Goal: Information Seeking & Learning: Learn about a topic

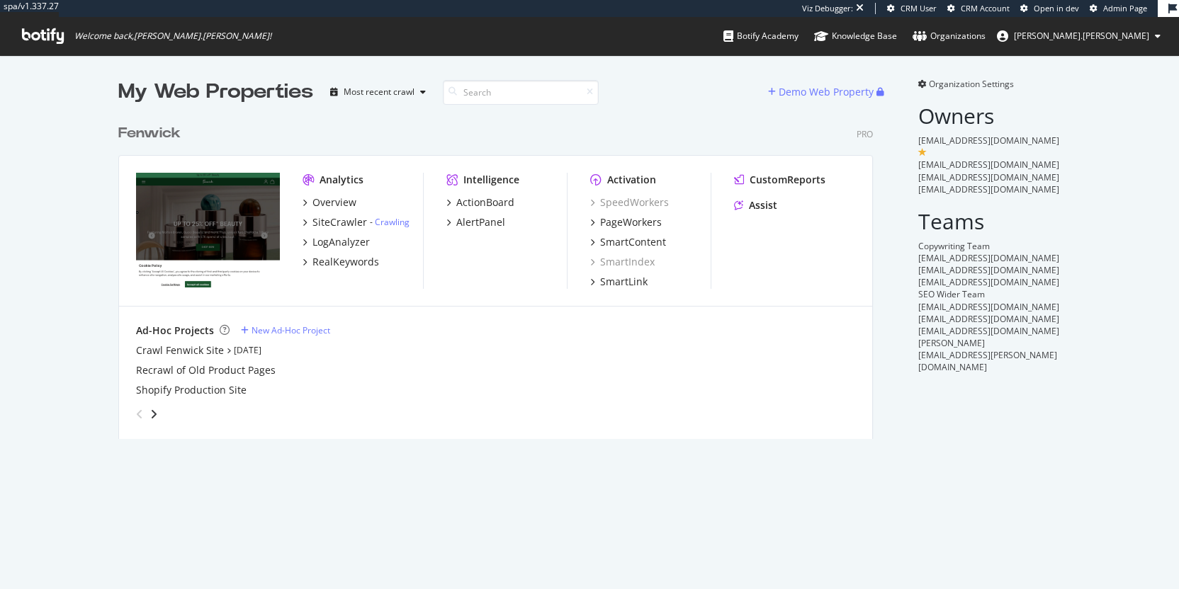
scroll to position [322, 755]
click at [334, 258] on div "RealKeywords" at bounding box center [345, 262] width 67 height 14
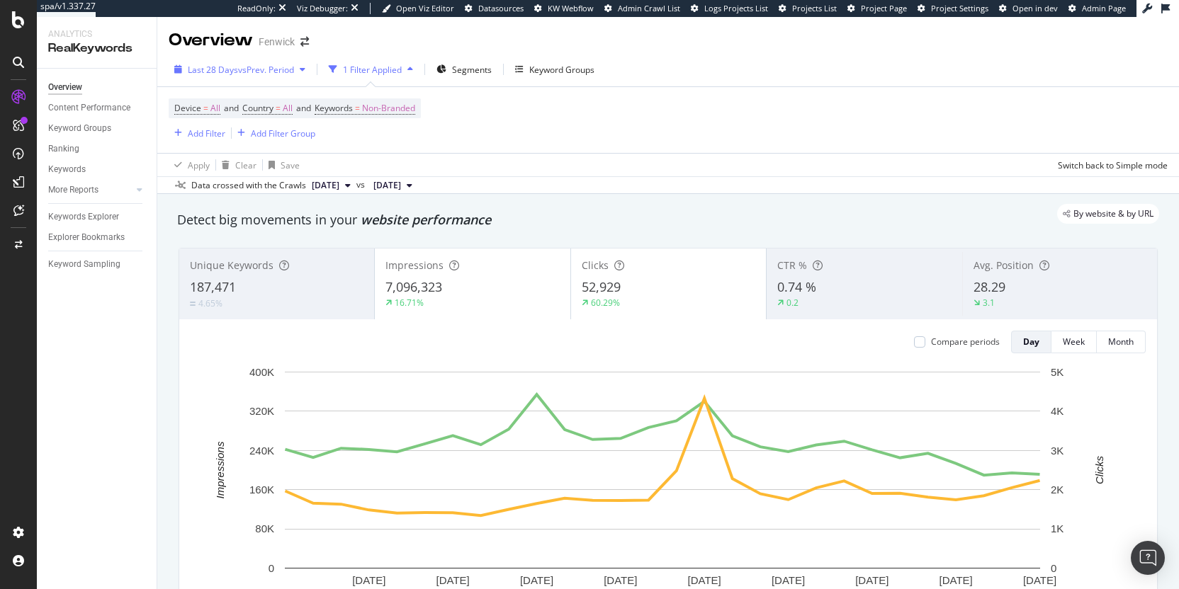
click at [297, 71] on div "button" at bounding box center [302, 69] width 17 height 9
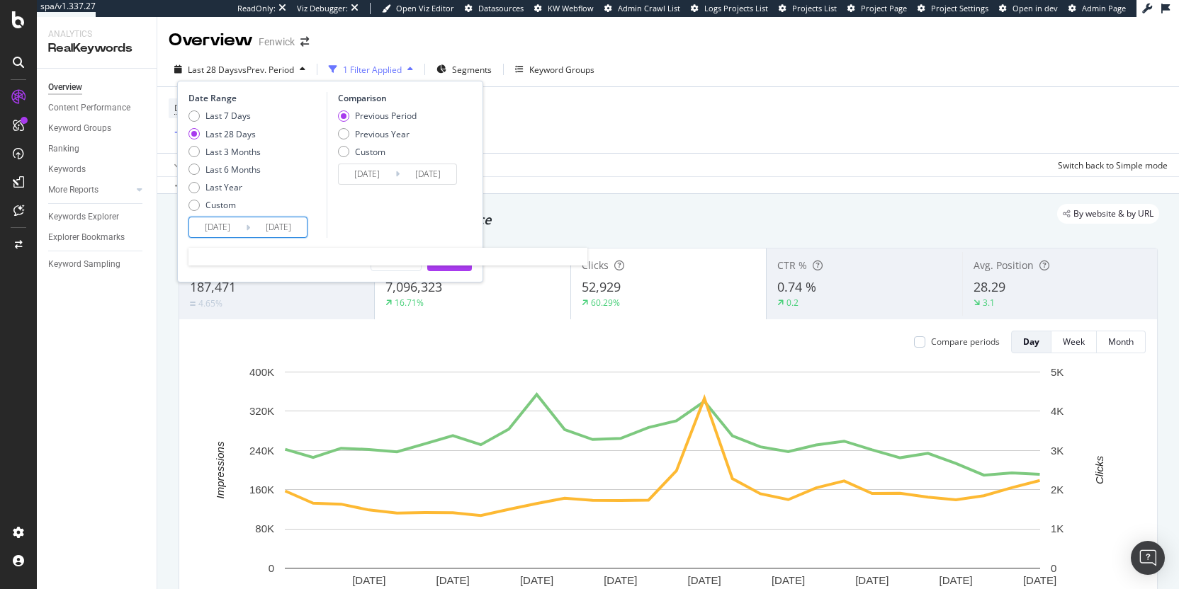
click at [279, 227] on input "2025/09/14" at bounding box center [278, 228] width 57 height 20
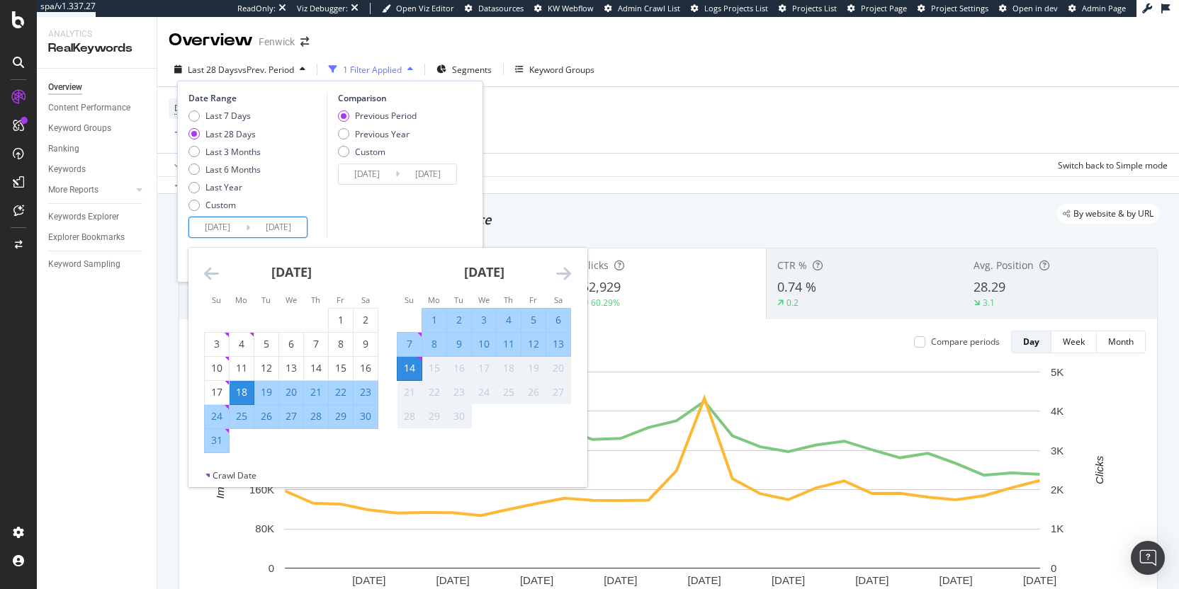
click at [675, 103] on div "Device = All and Country = All and Keywords = Non-Branded Add Filter Add Filter…" at bounding box center [668, 120] width 999 height 66
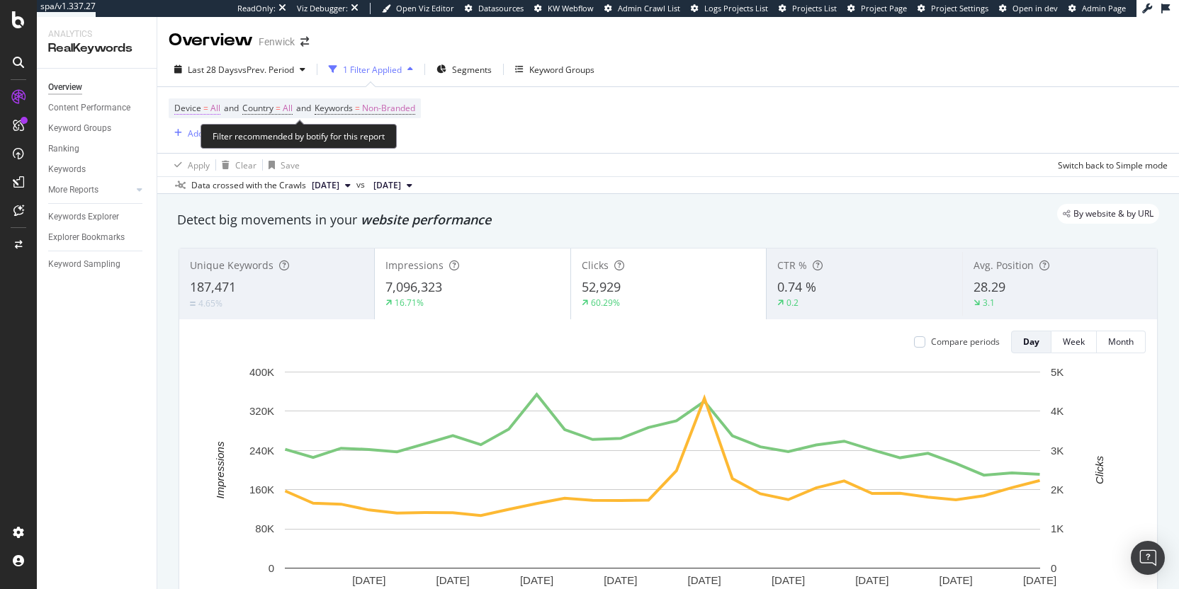
click at [197, 113] on span "Device" at bounding box center [187, 108] width 27 height 12
click at [732, 143] on div "Device = All and Country = All and Keywords = Non-Branded Add Filter Add Filter…" at bounding box center [668, 120] width 999 height 66
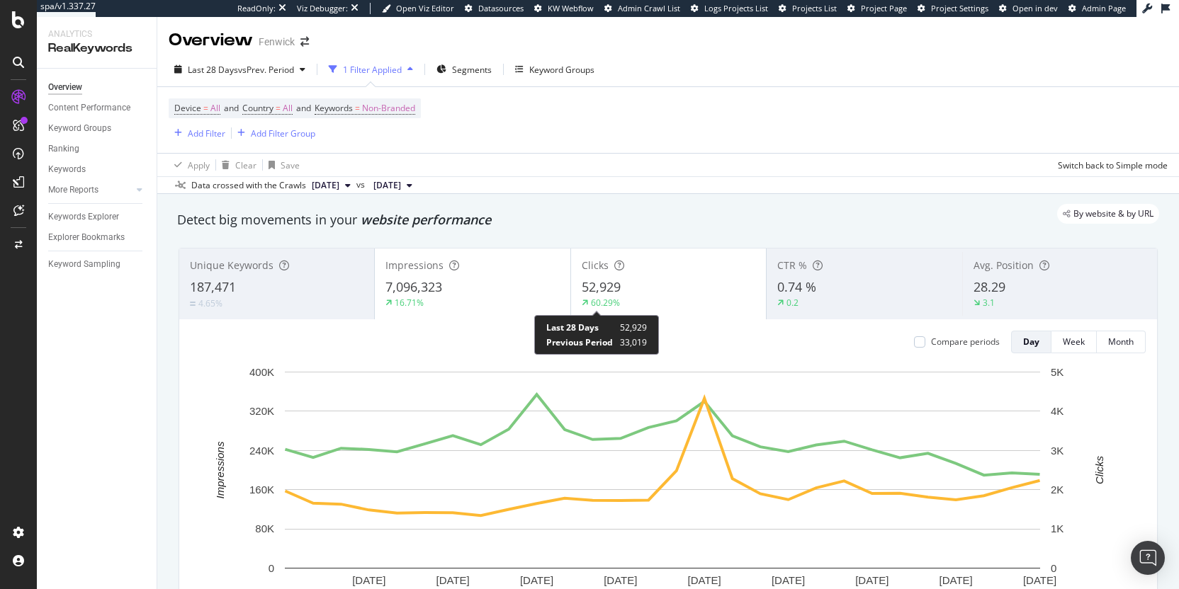
click at [603, 307] on div "60.29%" at bounding box center [605, 303] width 29 height 12
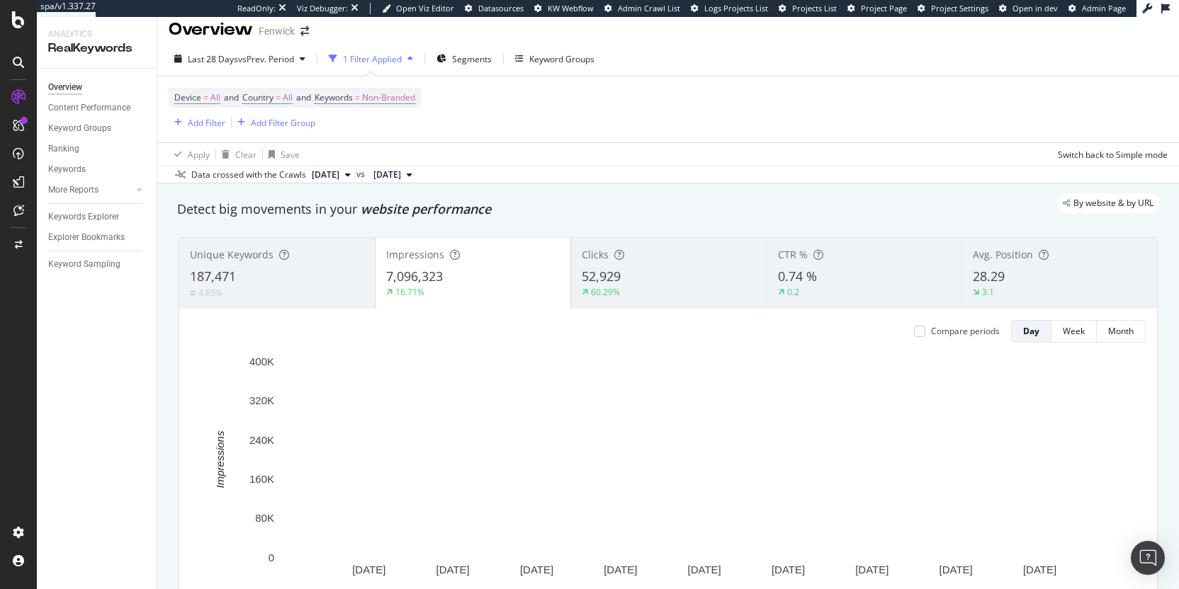
scroll to position [25, 0]
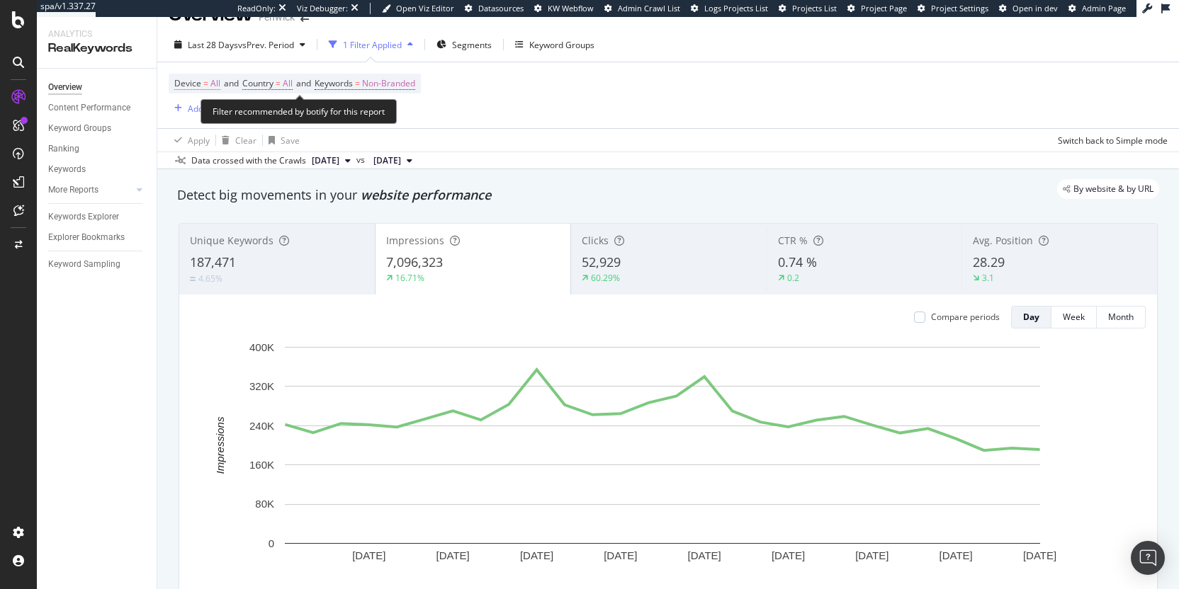
click at [217, 84] on span "All" at bounding box center [215, 84] width 10 height 20
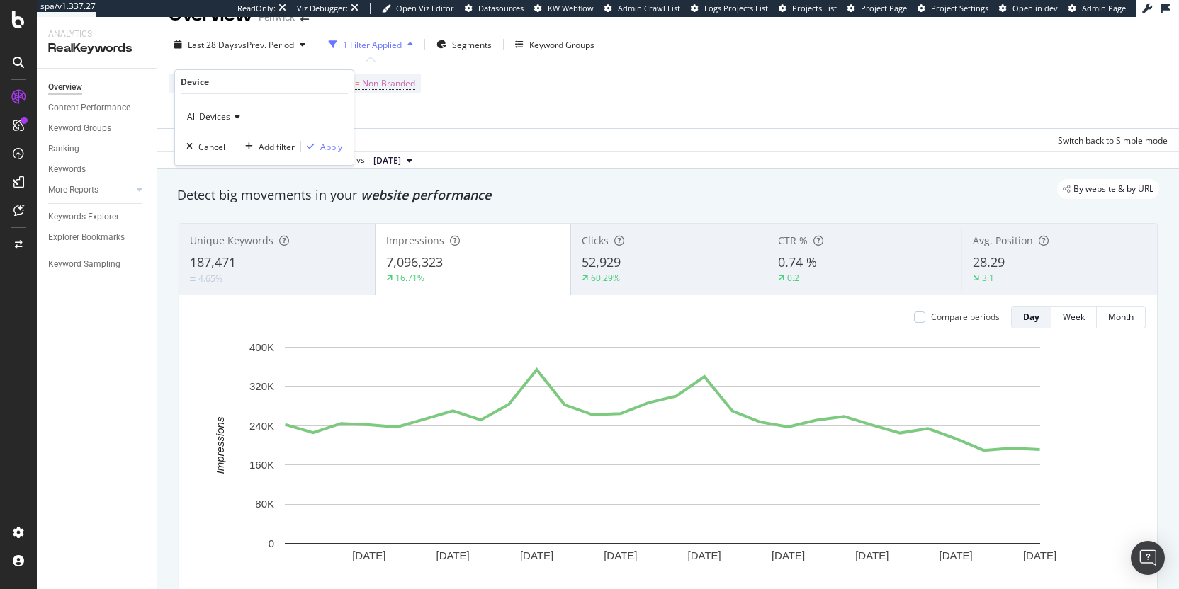
click at [227, 121] on span "All Devices" at bounding box center [208, 117] width 43 height 12
click at [233, 158] on div "Desktop" at bounding box center [266, 164] width 152 height 18
click at [344, 147] on div "Desktop Cancel Add filter Apply" at bounding box center [264, 129] width 179 height 71
drag, startPoint x: 332, startPoint y: 150, endPoint x: 512, endPoint y: 149, distance: 180.7
click at [332, 150] on div "Apply" at bounding box center [331, 147] width 22 height 12
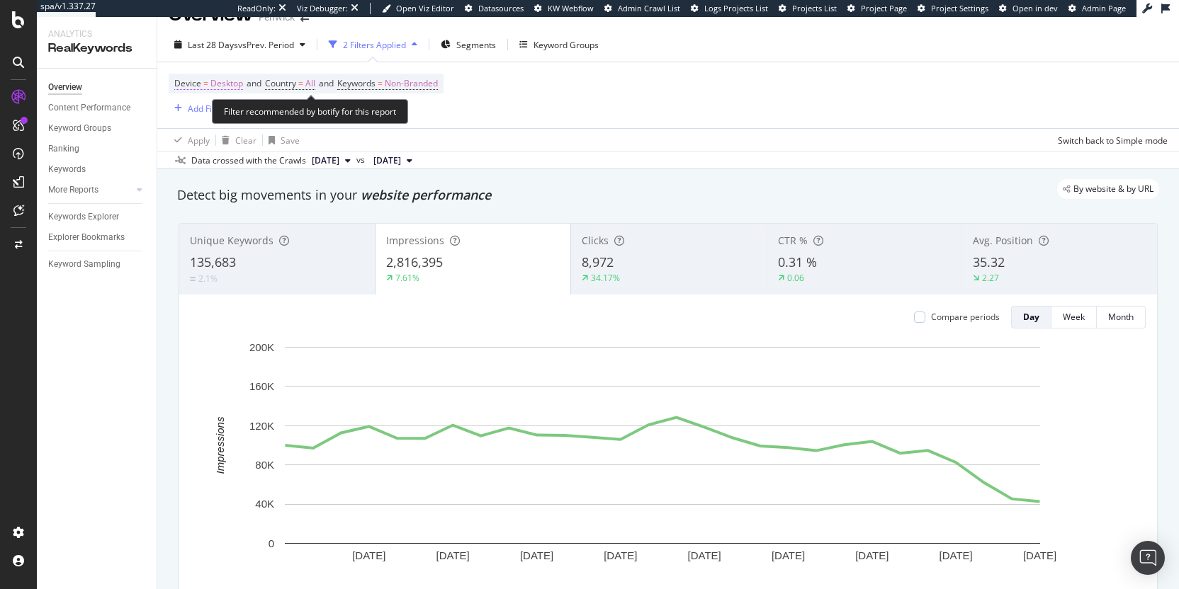
click at [211, 81] on span "Desktop" at bounding box center [226, 84] width 33 height 20
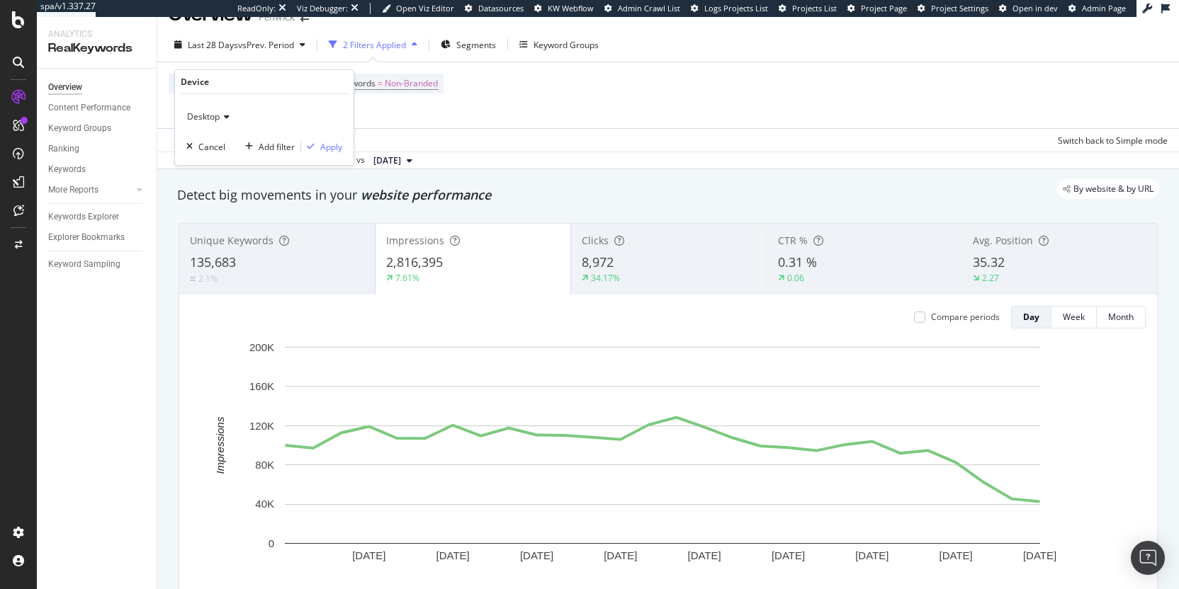
click at [211, 115] on span "Desktop" at bounding box center [203, 117] width 33 height 12
click at [219, 188] on span "Mobile" at bounding box center [206, 183] width 27 height 12
click at [339, 147] on div "Apply" at bounding box center [331, 147] width 22 height 12
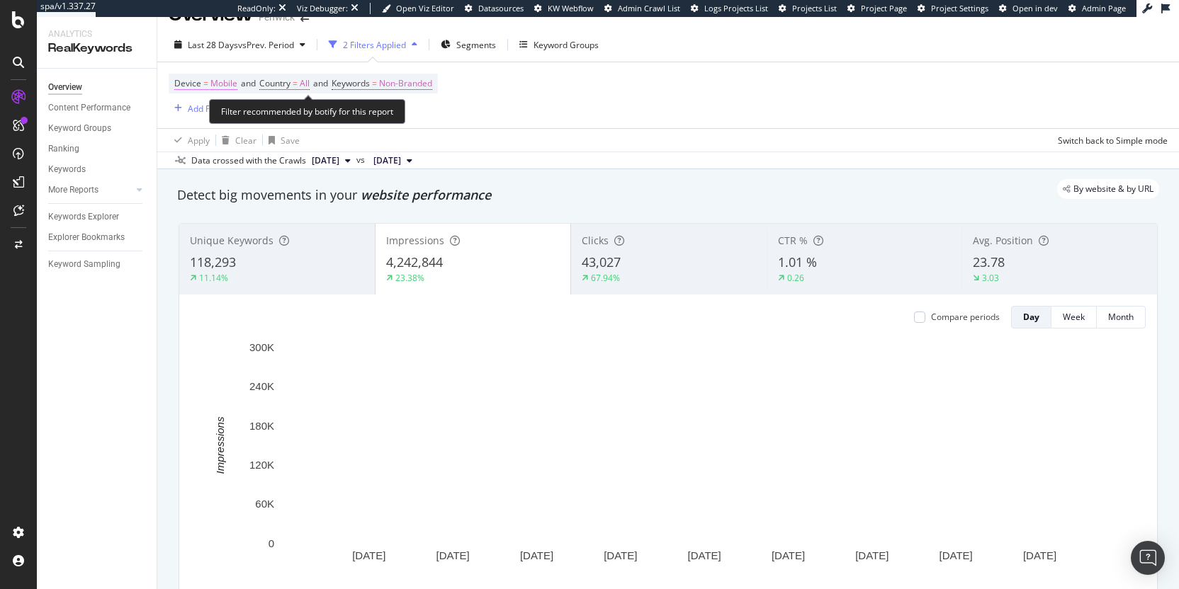
click at [232, 84] on span "Mobile" at bounding box center [223, 84] width 27 height 20
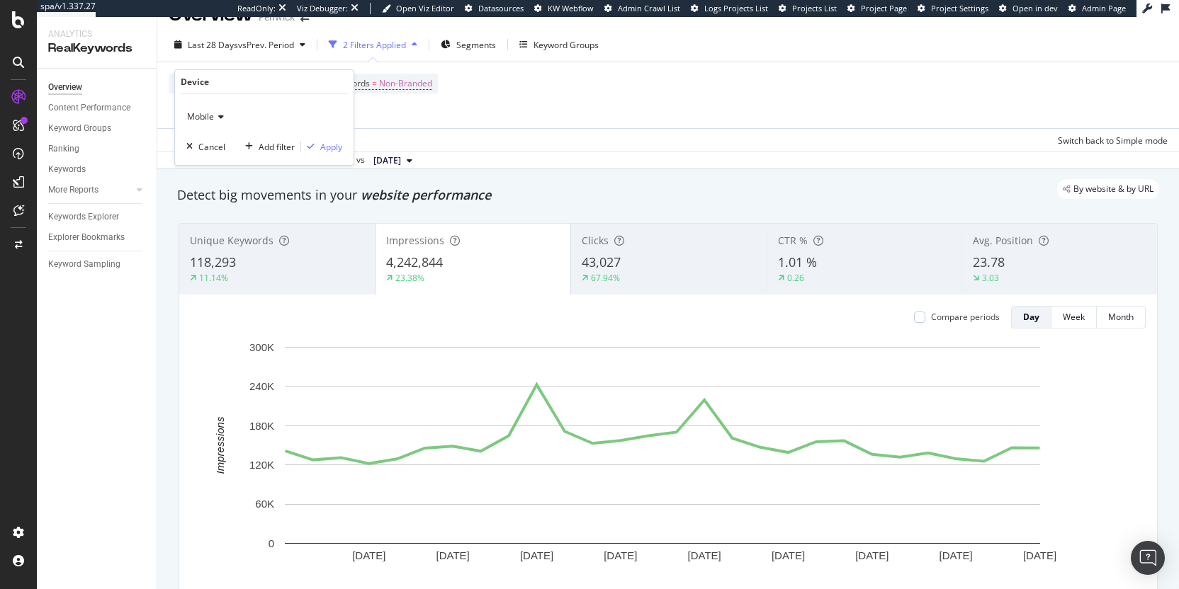
click at [222, 113] on icon at bounding box center [219, 117] width 10 height 9
click at [220, 150] on span "All Devices" at bounding box center [214, 146] width 43 height 12
click at [213, 118] on span "All Devices" at bounding box center [208, 117] width 43 height 12
click at [220, 163] on span "Desktop" at bounding box center [209, 165] width 33 height 12
click at [337, 147] on div "Apply" at bounding box center [331, 147] width 22 height 12
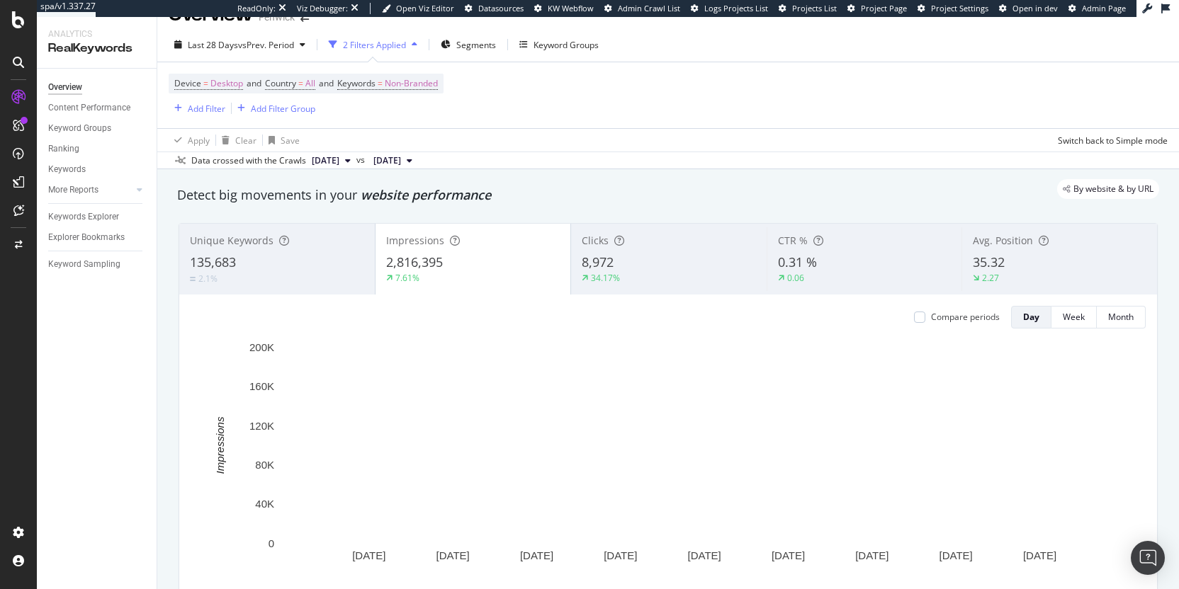
drag, startPoint x: 607, startPoint y: 128, endPoint x: 604, endPoint y: 103, distance: 24.3
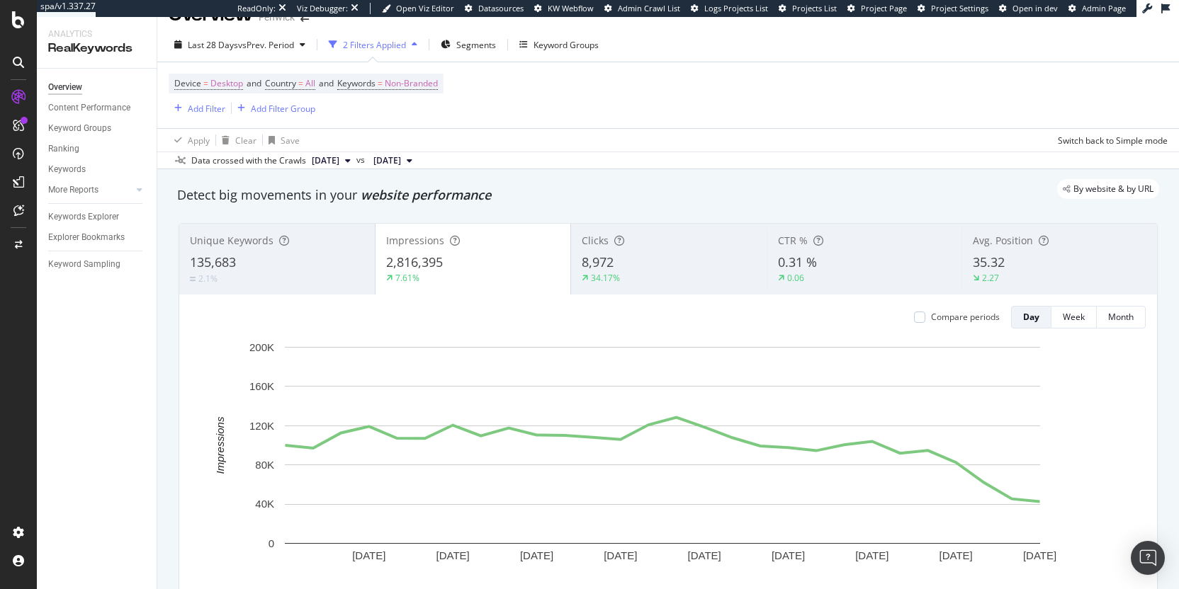
click at [604, 103] on div "Device = Desktop and Country = All and Keywords = Non-Branded Add Filter Add Fi…" at bounding box center [668, 95] width 999 height 66
drag, startPoint x: 602, startPoint y: 94, endPoint x: 633, endPoint y: 138, distance: 54.4
click at [633, 138] on div "Device = Desktop and Country = All and Keywords = Non-Branded Add Filter Add Fi…" at bounding box center [668, 106] width 999 height 89
click at [633, 138] on div "Apply Clear Save Switch back to Simple mode" at bounding box center [668, 139] width 1022 height 23
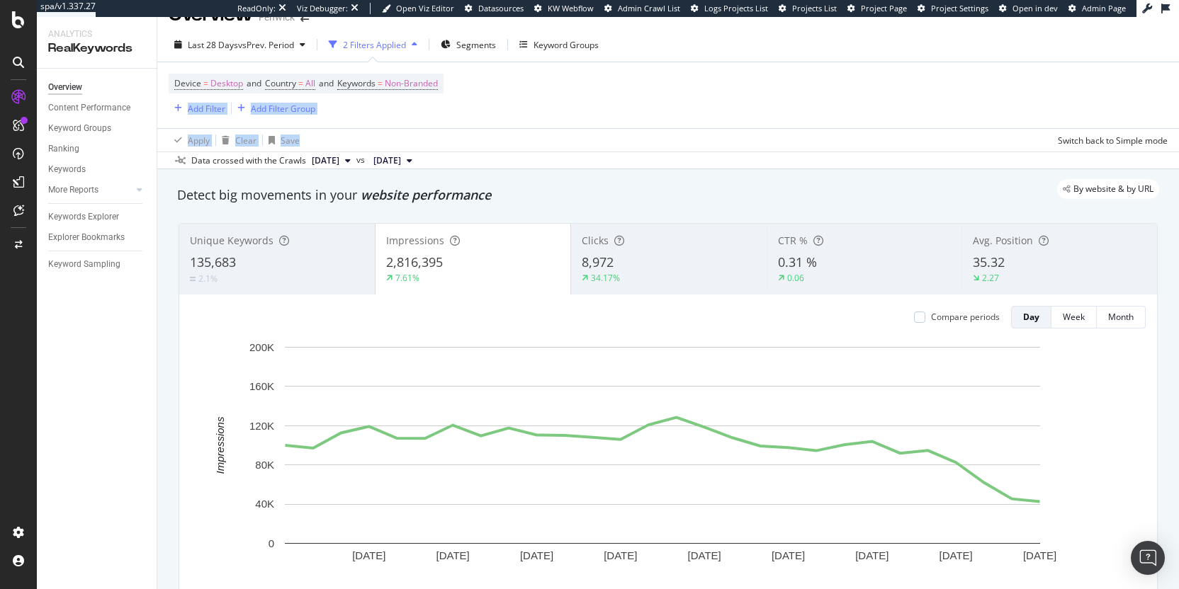
drag, startPoint x: 647, startPoint y: 142, endPoint x: 611, endPoint y: 94, distance: 60.4
click at [611, 94] on div "Device = Desktop and Country = All and Keywords = Non-Branded Add Filter Add Fi…" at bounding box center [668, 106] width 999 height 89
click at [611, 94] on div "Device = Desktop and Country = All and Keywords = Non-Branded Add Filter Add Fi…" at bounding box center [668, 95] width 999 height 66
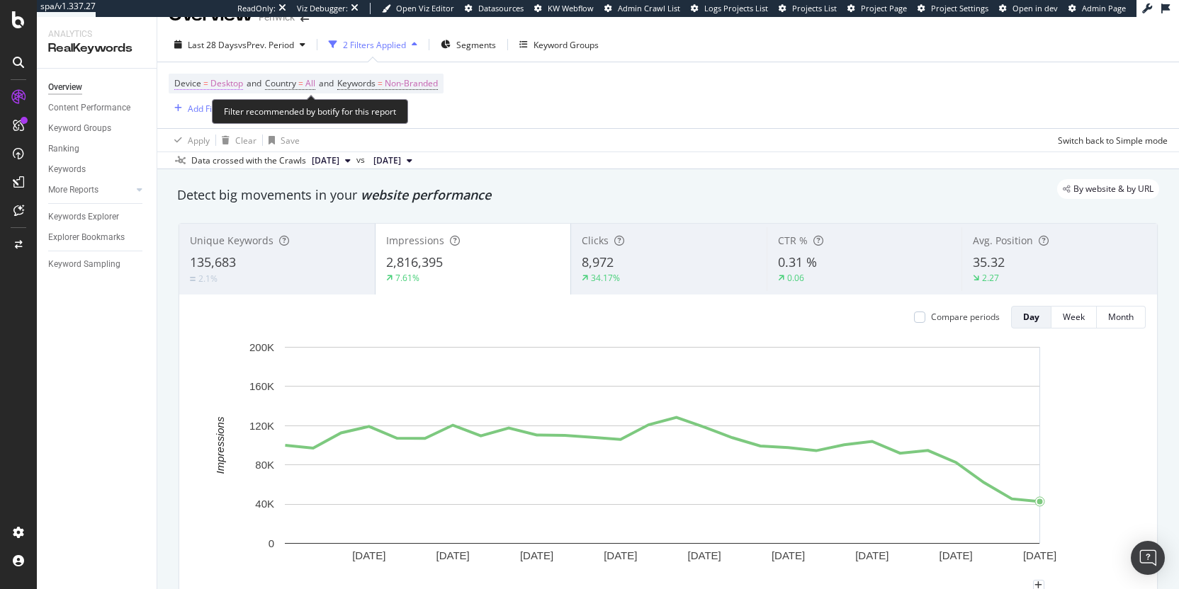
click at [214, 88] on span "Desktop" at bounding box center [226, 84] width 33 height 20
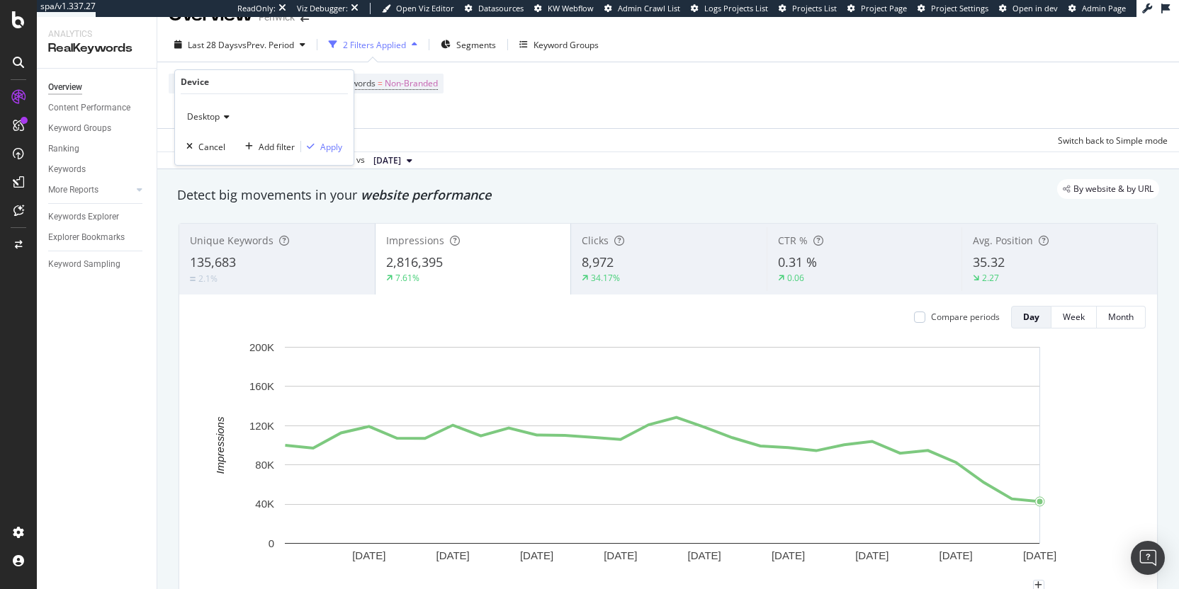
click at [223, 116] on icon at bounding box center [225, 117] width 10 height 9
click at [225, 182] on div "Mobile" at bounding box center [266, 183] width 152 height 18
click at [321, 147] on div "Apply" at bounding box center [331, 147] width 22 height 12
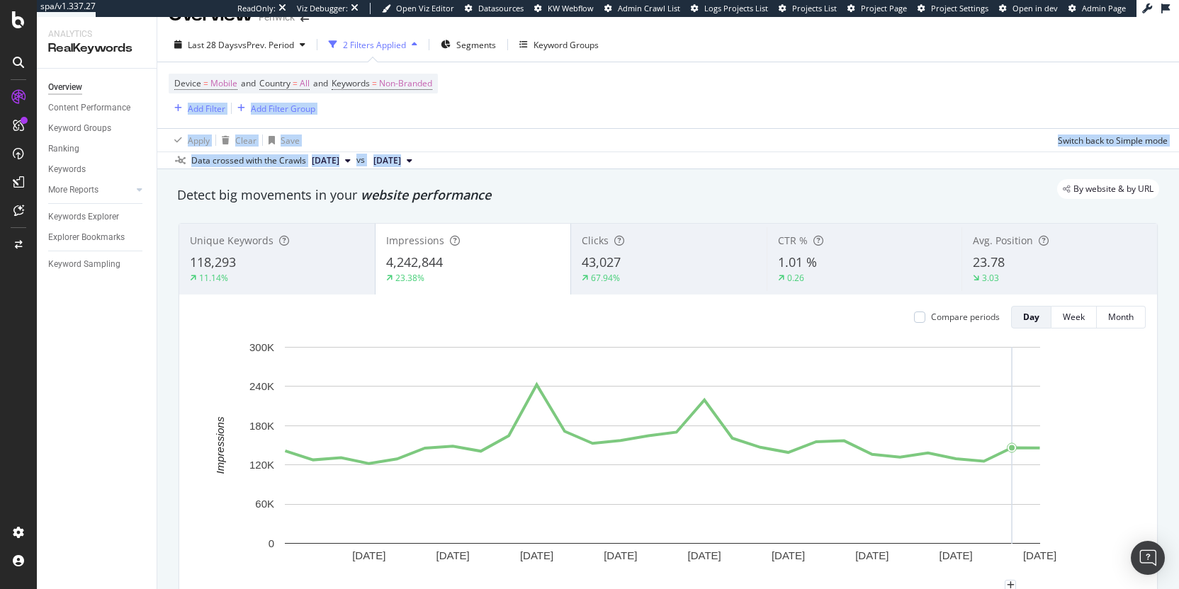
drag, startPoint x: 610, startPoint y: 108, endPoint x: 633, endPoint y: 156, distance: 53.2
click at [633, 156] on div "Last 28 Days vs Prev. Period 2 Filters Applied Segments Keyword Groups Device =…" at bounding box center [668, 99] width 1022 height 142
click at [633, 156] on div "Data crossed with the Crawls 2025 Sep. 14th vs 2025 Aug. 17th" at bounding box center [668, 160] width 1022 height 17
drag, startPoint x: 651, startPoint y: 163, endPoint x: 615, endPoint y: 113, distance: 61.9
click at [615, 113] on div "Last 28 Days vs Prev. Period 2 Filters Applied Segments Keyword Groups Device =…" at bounding box center [668, 99] width 1022 height 142
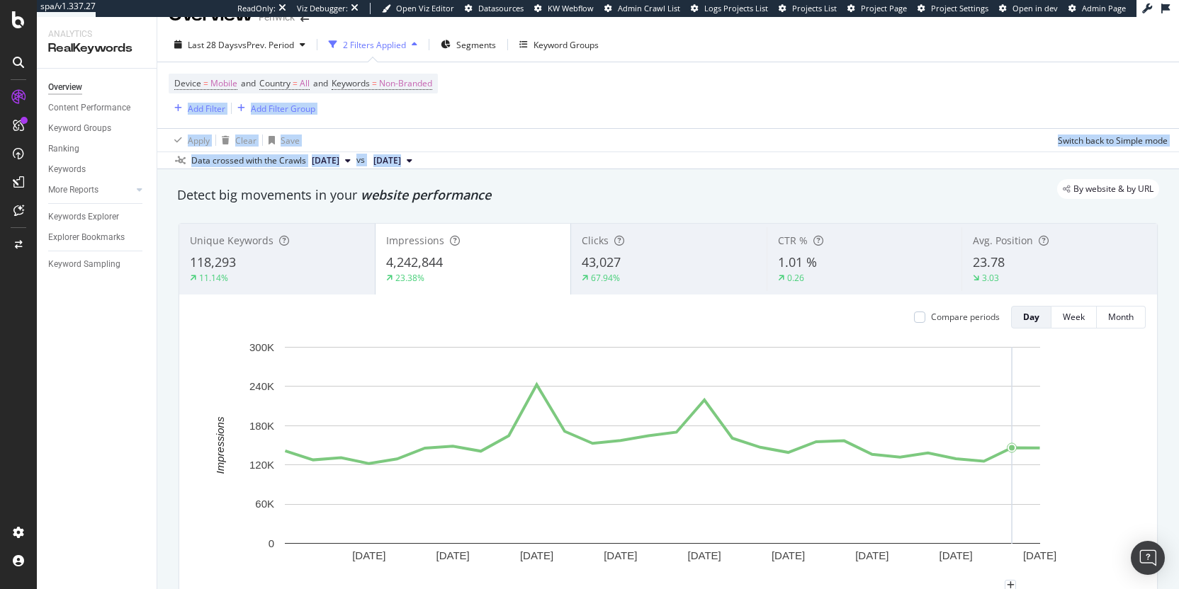
click at [615, 113] on div "Device = Mobile and Country = All and Keywords = Non-Branded Add Filter Add Fil…" at bounding box center [668, 95] width 999 height 66
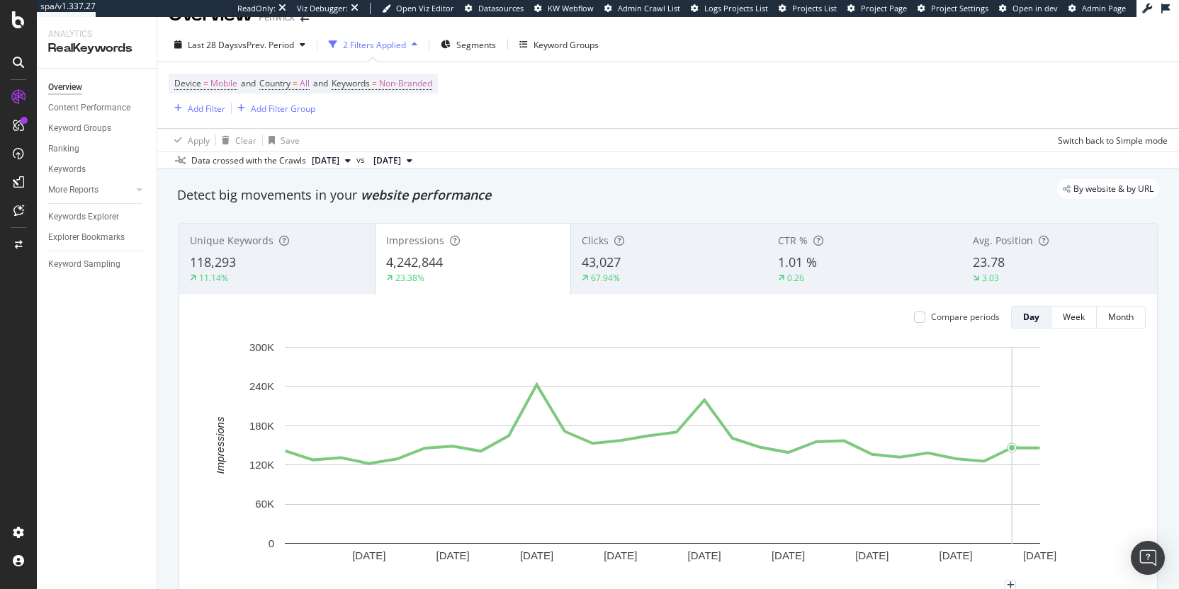
click at [974, 266] on span "23.78" at bounding box center [989, 262] width 32 height 17
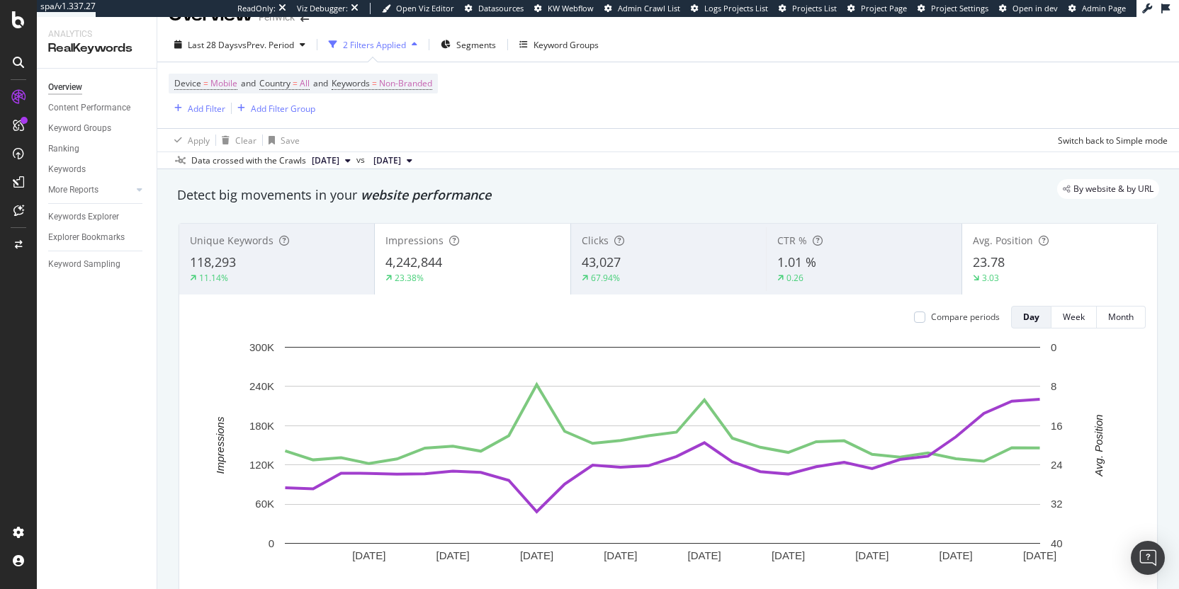
click at [412, 237] on span "Impressions" at bounding box center [414, 240] width 58 height 13
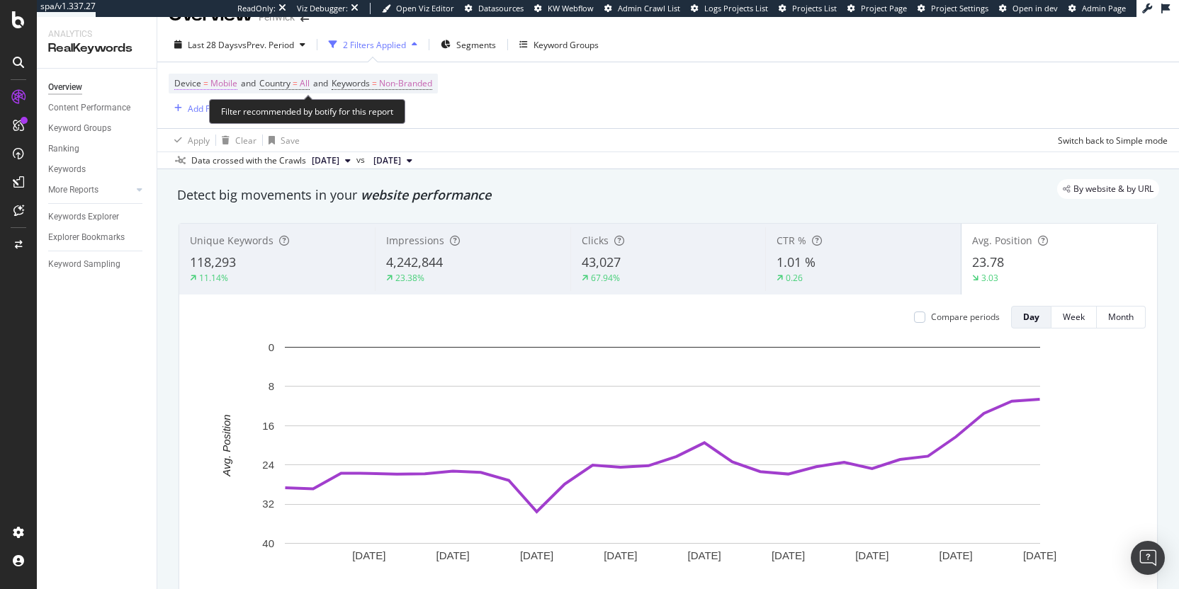
click at [220, 82] on span "Mobile" at bounding box center [223, 84] width 27 height 20
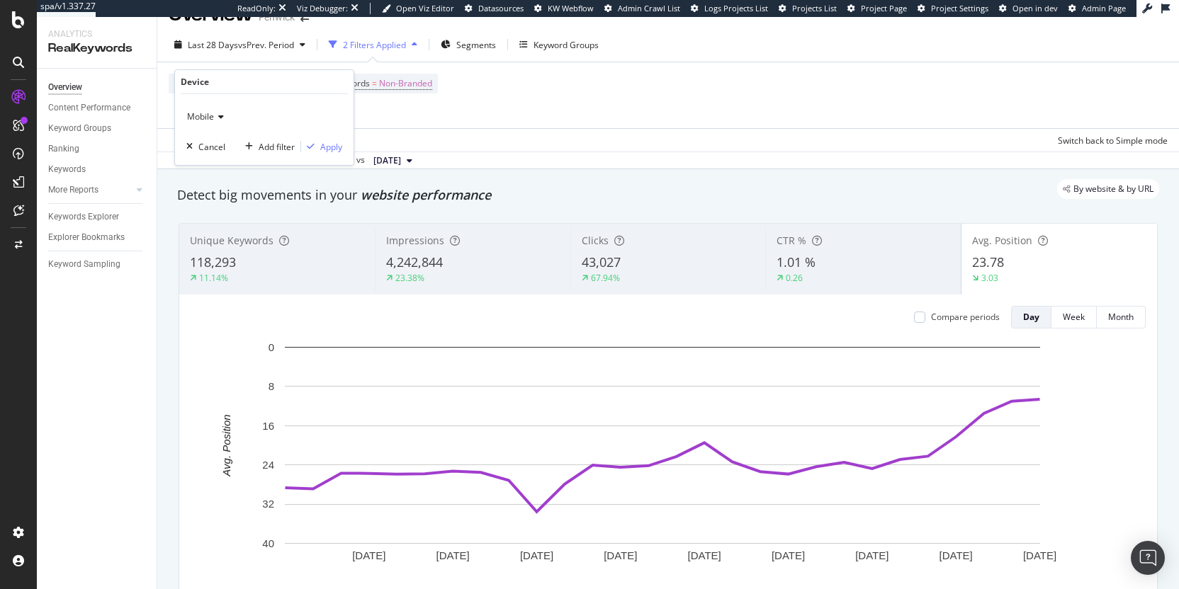
click at [218, 117] on icon at bounding box center [219, 117] width 10 height 9
click at [222, 159] on span "Desktop" at bounding box center [209, 165] width 33 height 12
click at [327, 147] on div "Apply" at bounding box center [331, 147] width 22 height 12
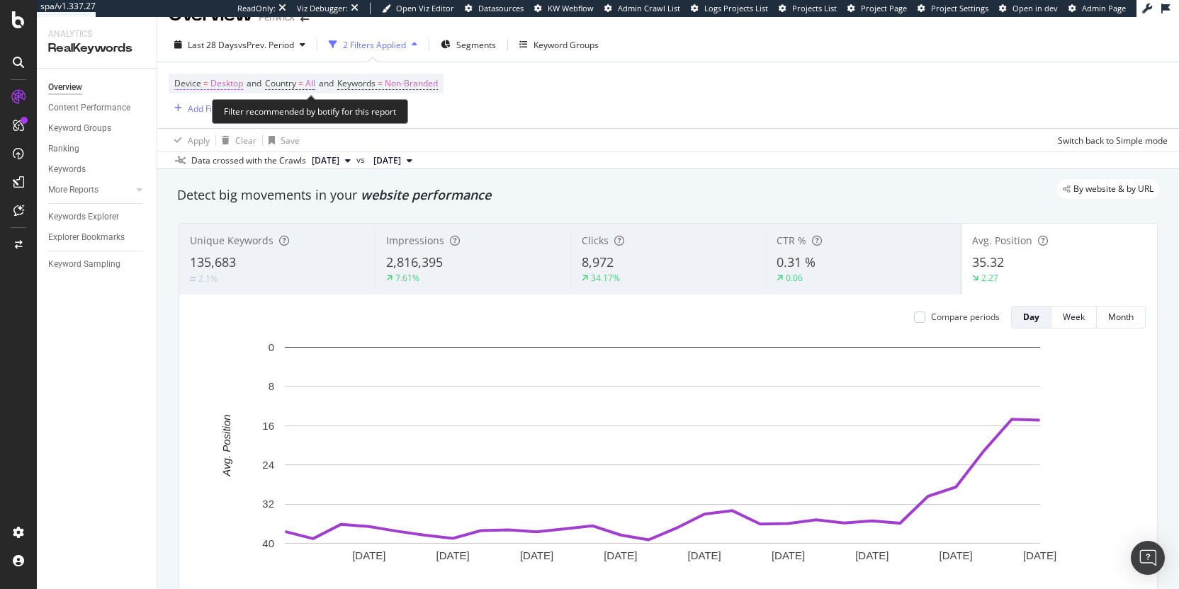
click at [195, 84] on span "Device" at bounding box center [187, 83] width 27 height 12
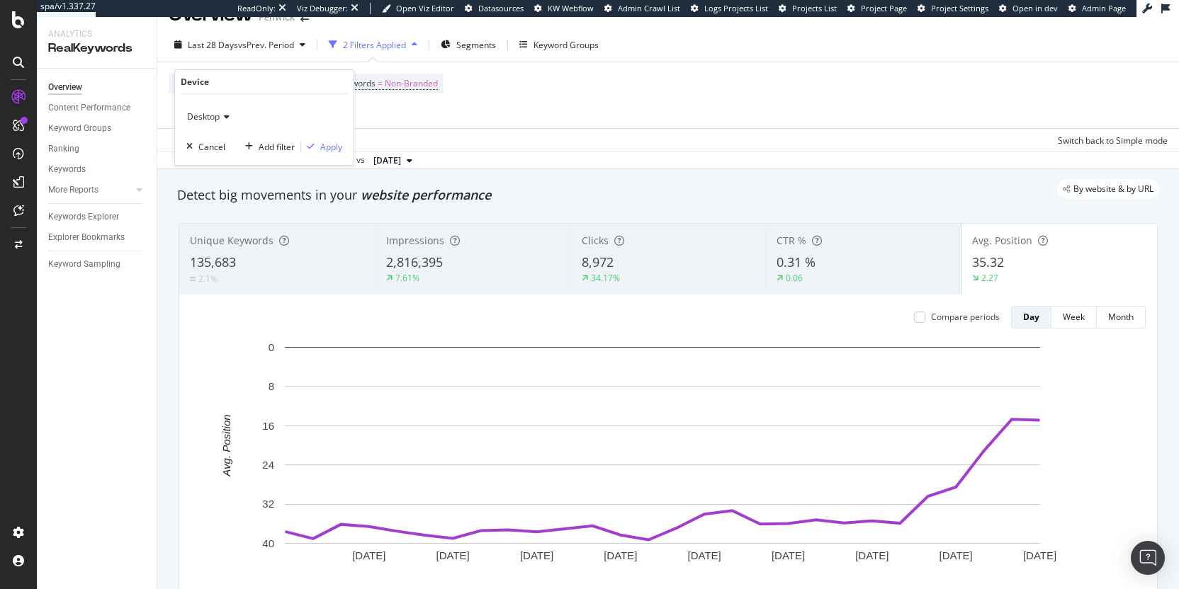
click at [207, 114] on span "Desktop" at bounding box center [203, 117] width 33 height 12
click at [210, 146] on span "All Devices" at bounding box center [214, 146] width 43 height 12
click at [341, 149] on div "Apply" at bounding box center [331, 147] width 22 height 12
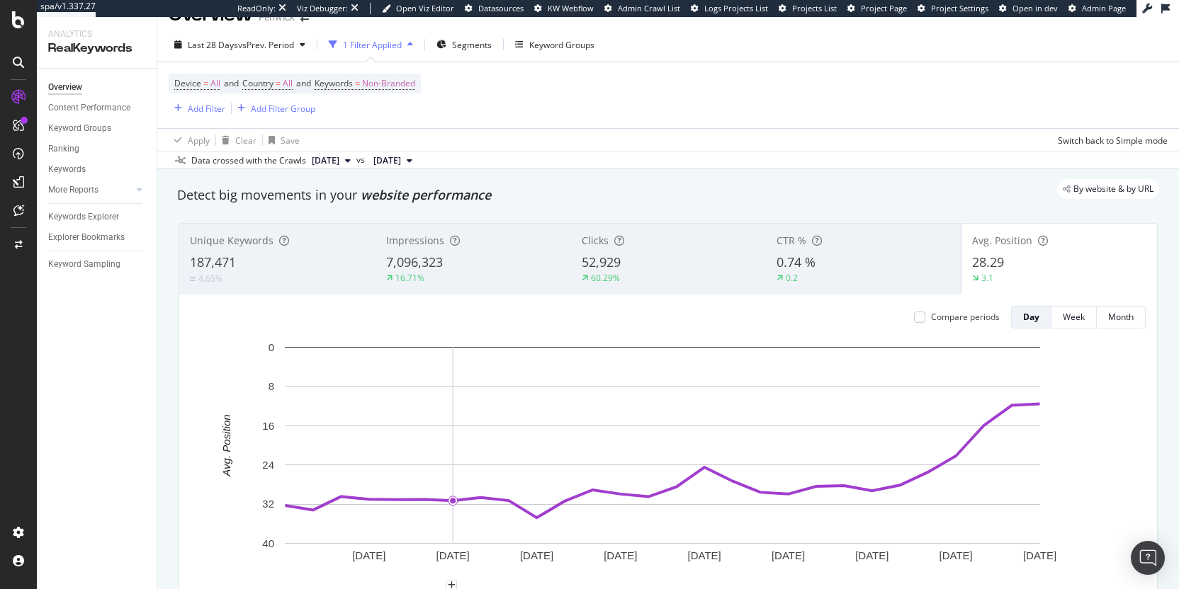
drag, startPoint x: 552, startPoint y: 125, endPoint x: 555, endPoint y: 83, distance: 42.7
click at [555, 83] on div "Device = All and Country = All and Keywords = Non-Branded Add Filter Add Filter…" at bounding box center [668, 95] width 999 height 66
click at [555, 82] on div "Device = All and Country = All and Keywords = Non-Branded Add Filter Add Filter…" at bounding box center [668, 95] width 999 height 66
click at [26, 16] on div at bounding box center [18, 19] width 34 height 17
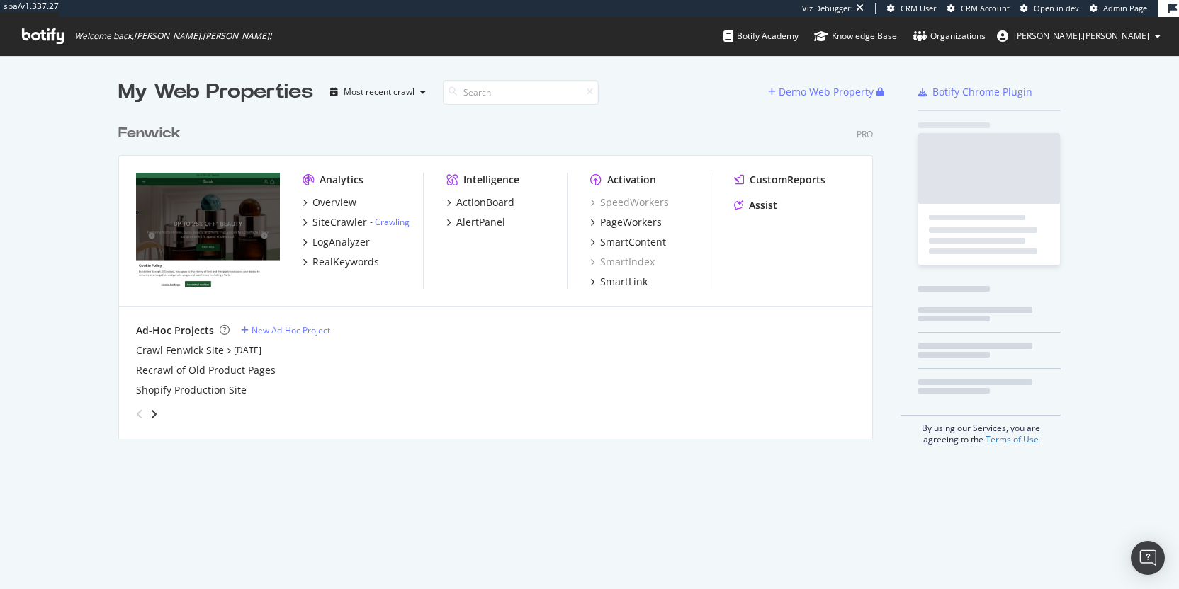
scroll to position [322, 755]
